Goal: Find specific page/section: Find specific page/section

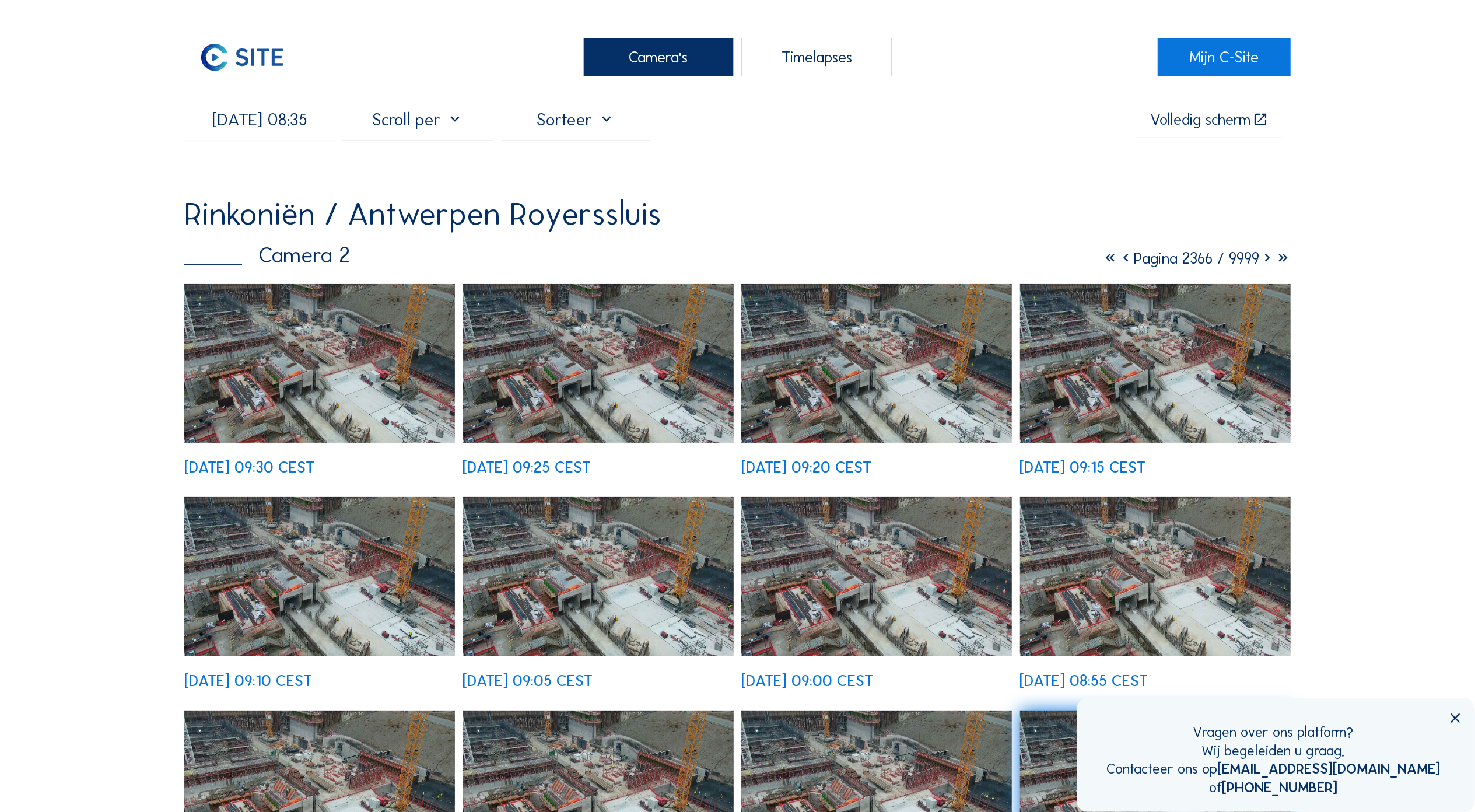
click at [260, 371] on img at bounding box center [319, 363] width 271 height 159
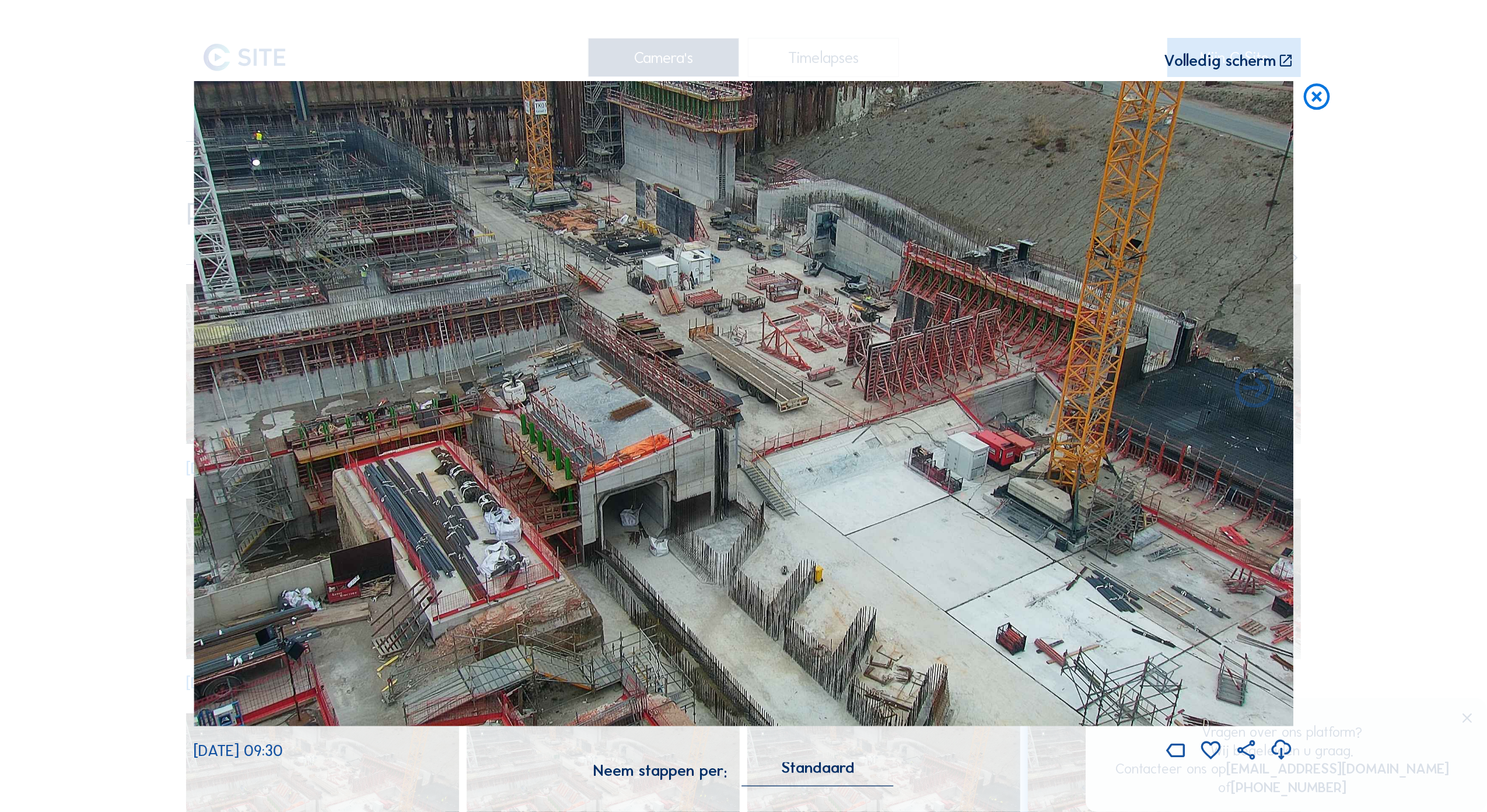
click at [1309, 99] on icon at bounding box center [1317, 97] width 31 height 32
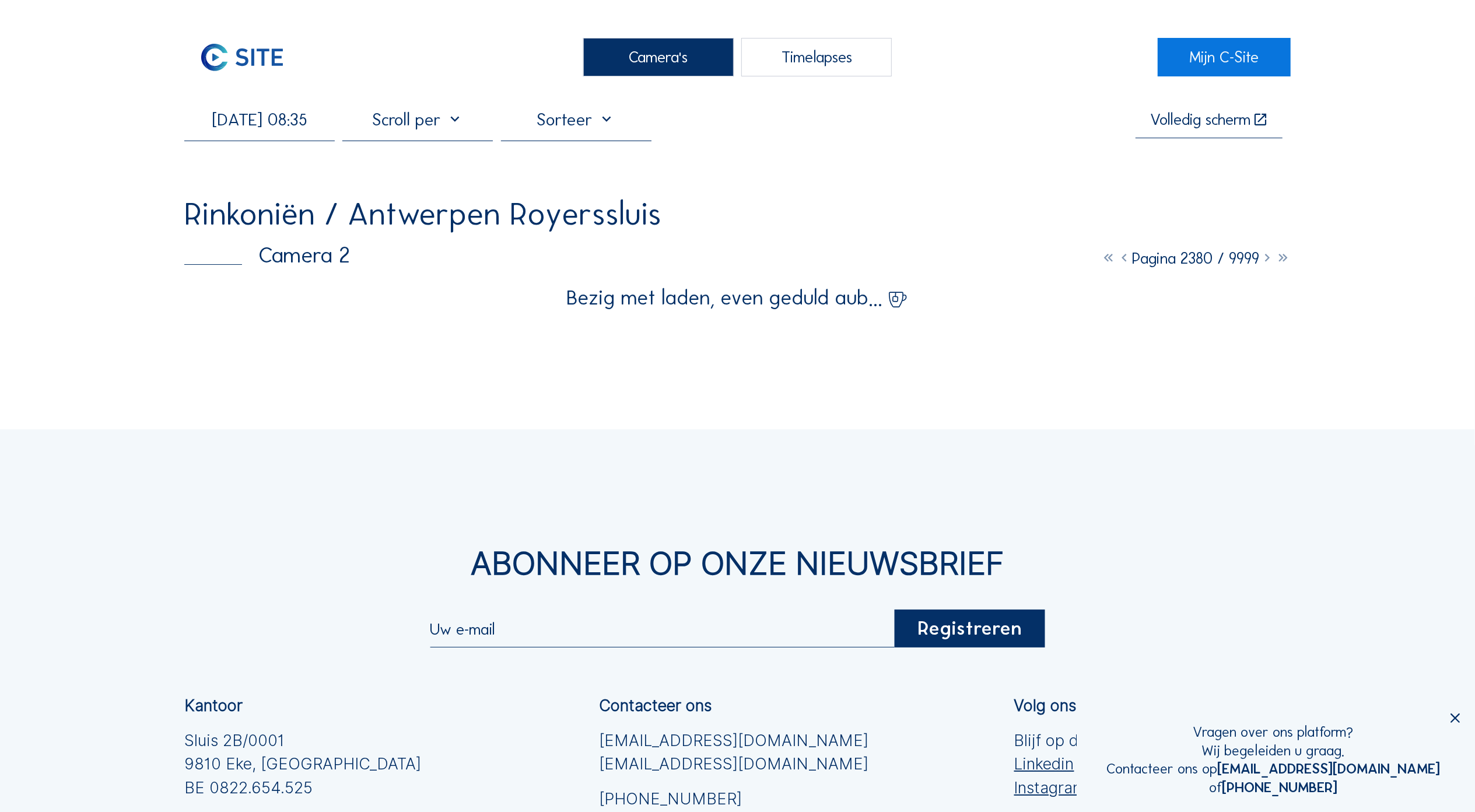
click at [215, 59] on img at bounding box center [242, 57] width 116 height 39
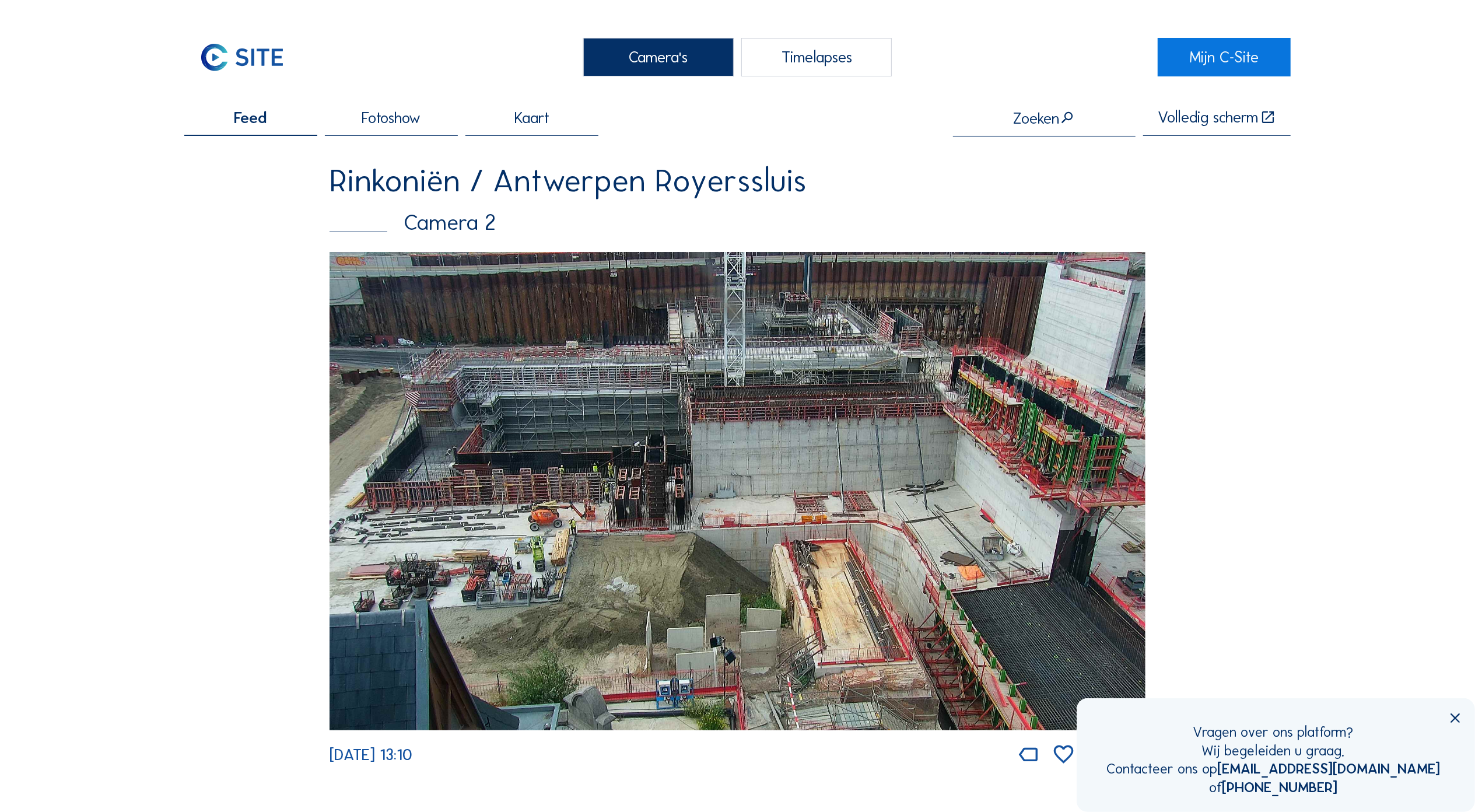
click at [586, 469] on img at bounding box center [738, 490] width 816 height 478
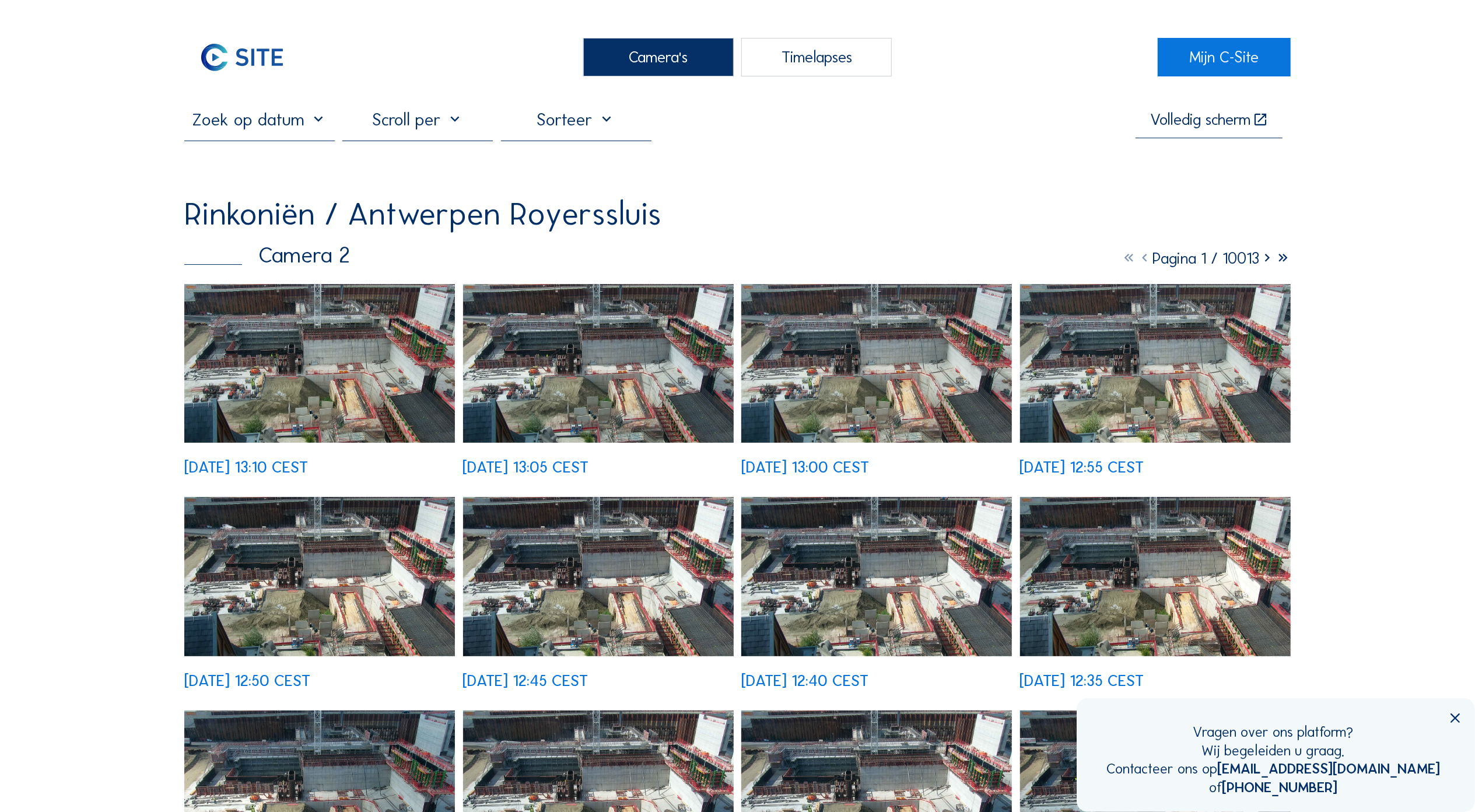
click at [332, 390] on img at bounding box center [319, 363] width 271 height 159
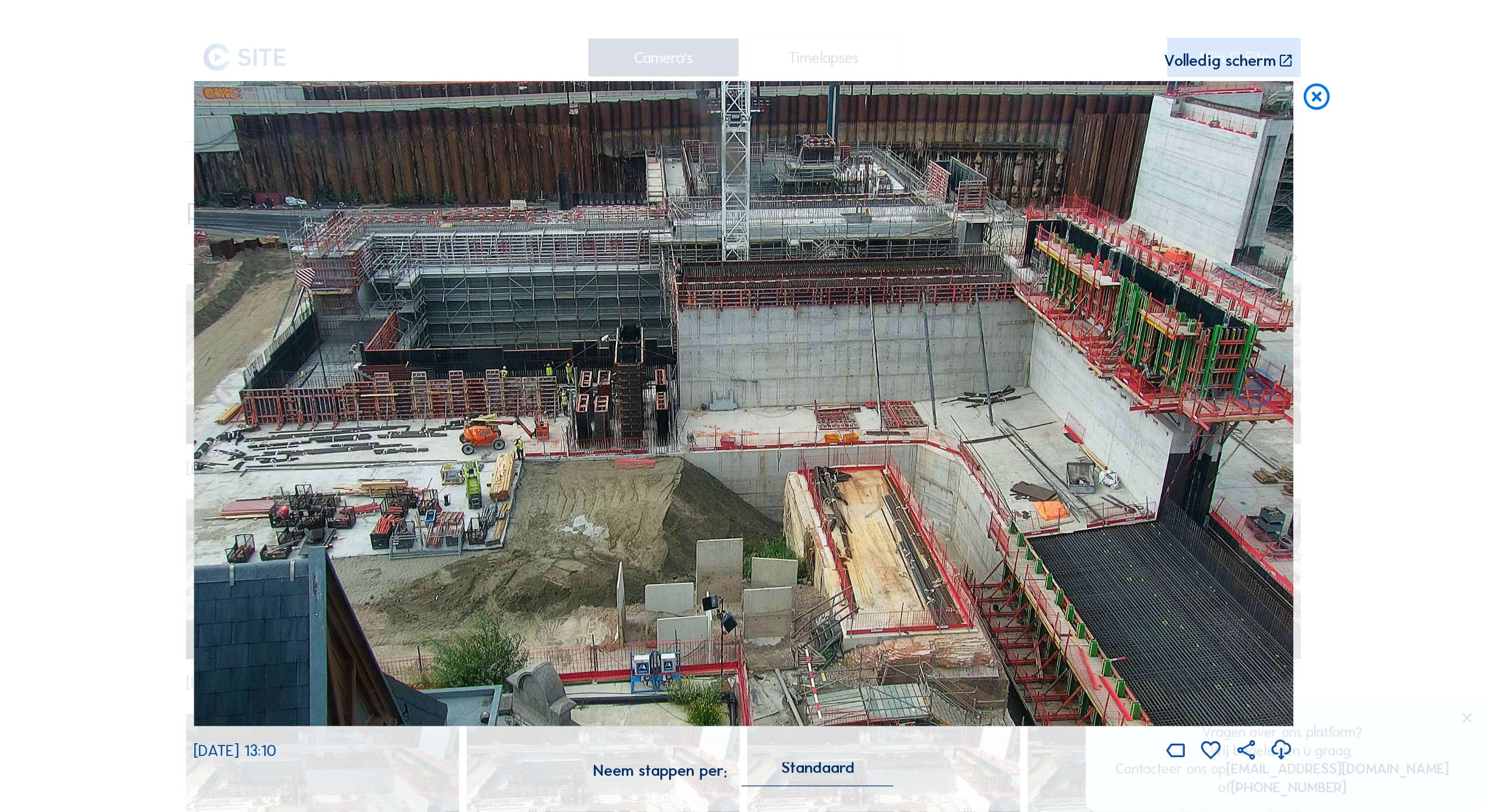
click at [1326, 87] on icon at bounding box center [1317, 97] width 31 height 32
